Goal: Task Accomplishment & Management: Manage account settings

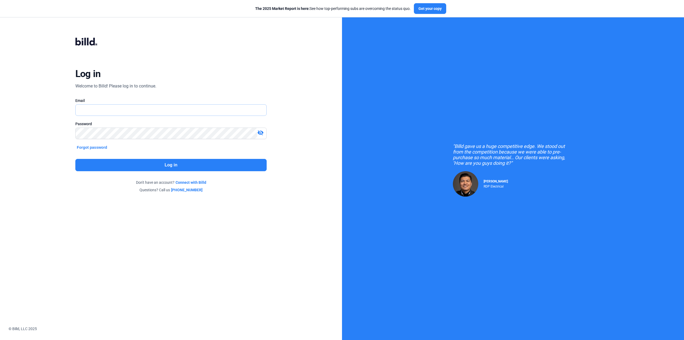
type input "[EMAIL_ADDRESS][DOMAIN_NAME]"
click at [205, 169] on button "Log in" at bounding box center [171, 165] width 192 height 12
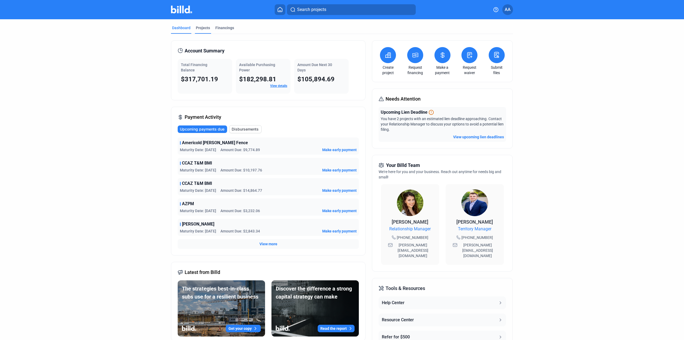
click at [207, 26] on div "Projects" at bounding box center [203, 27] width 14 height 5
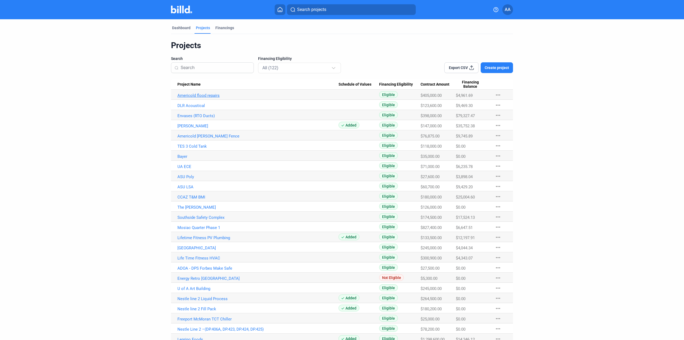
click at [204, 97] on link "Americold flood repairs" at bounding box center [257, 95] width 161 height 5
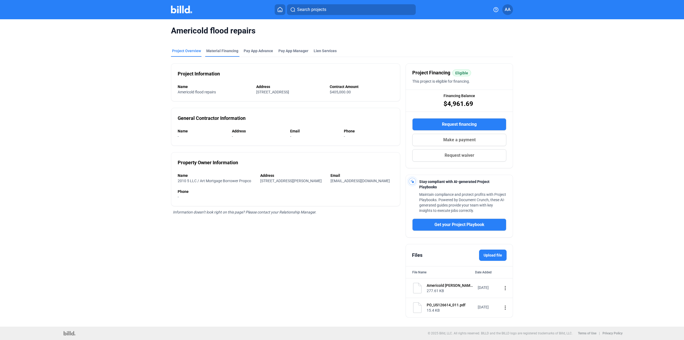
click at [225, 51] on div "Material Financing" at bounding box center [222, 50] width 32 height 5
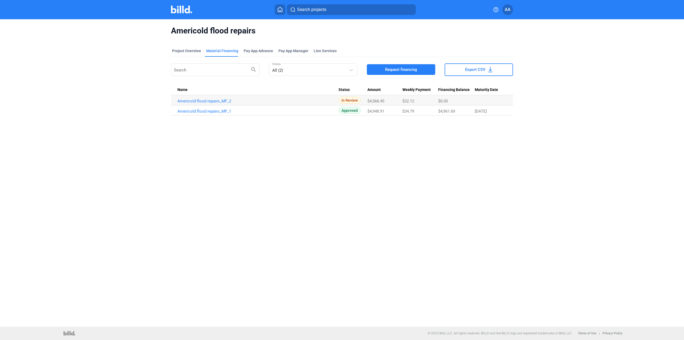
drag, startPoint x: 484, startPoint y: 101, endPoint x: 159, endPoint y: 100, distance: 324.6
click at [159, 100] on div "Americold flood repairs Project Overview Material Financing Pay App Advance Pay…" at bounding box center [342, 70] width 574 height 103
click at [434, 130] on div "Americold flood repairs Project Overview Material Financing Pay App Advance Pay…" at bounding box center [342, 172] width 684 height 307
click at [280, 90] on div "Name" at bounding box center [257, 89] width 161 height 5
click at [242, 94] on th "Name" at bounding box center [255, 90] width 168 height 10
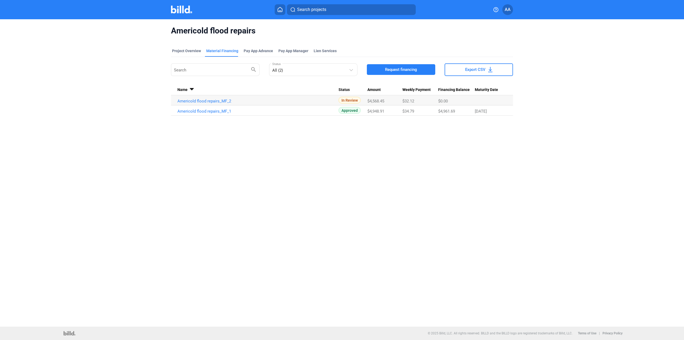
drag, startPoint x: 289, startPoint y: 159, endPoint x: 555, endPoint y: 117, distance: 269.9
click at [555, 117] on div "Americold flood repairs Project Overview Material Financing Pay App Advance Pay…" at bounding box center [342, 172] width 684 height 307
click at [551, 118] on div "Americold flood repairs Project Overview Material Financing Pay App Advance Pay…" at bounding box center [342, 70] width 574 height 103
drag, startPoint x: 545, startPoint y: 135, endPoint x: 162, endPoint y: 68, distance: 388.3
click at [162, 68] on div "Americold flood repairs Project Overview Material Financing Pay App Advance Pay…" at bounding box center [342, 172] width 684 height 307
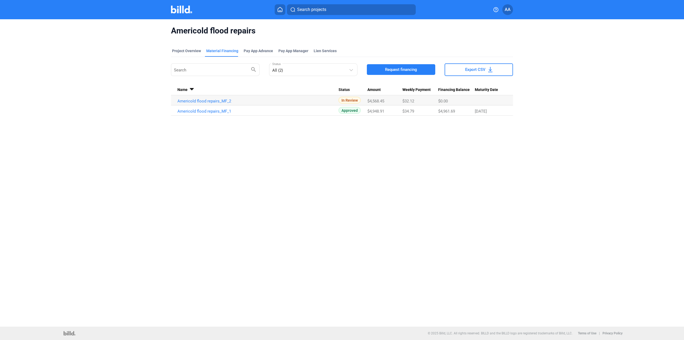
click at [185, 91] on span "Name" at bounding box center [182, 89] width 10 height 5
